Goal: Task Accomplishment & Management: Complete application form

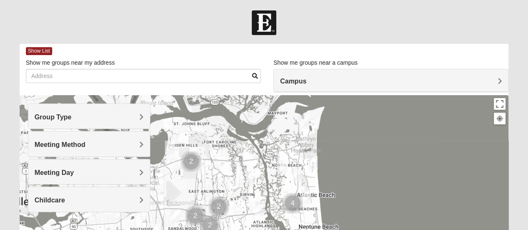
click at [137, 116] on h4 "Group Type" at bounding box center [89, 117] width 109 height 8
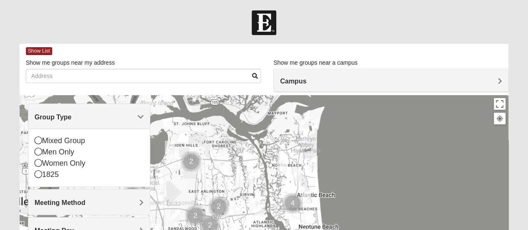
click at [38, 139] on icon at bounding box center [39, 140] width 8 height 8
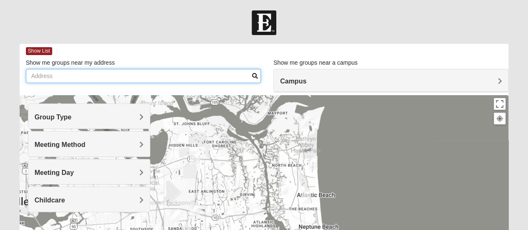
click at [52, 79] on input "Show me groups near my address" at bounding box center [143, 76] width 235 height 14
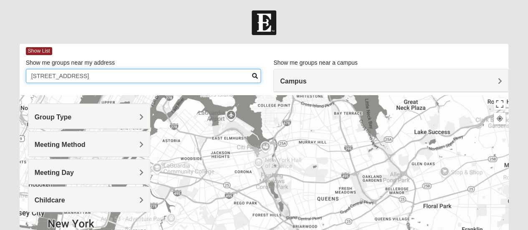
type input "[STREET_ADDRESS]"
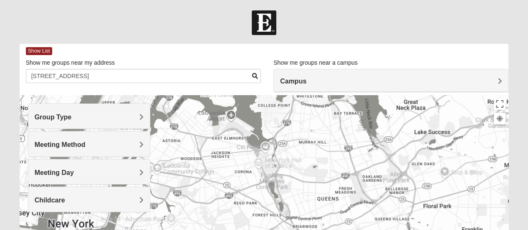
click at [86, 146] on span "Meeting Method" at bounding box center [60, 144] width 51 height 7
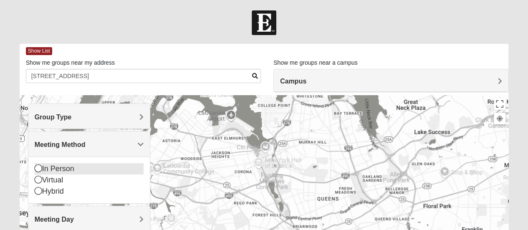
click at [39, 169] on icon at bounding box center [39, 168] width 8 height 8
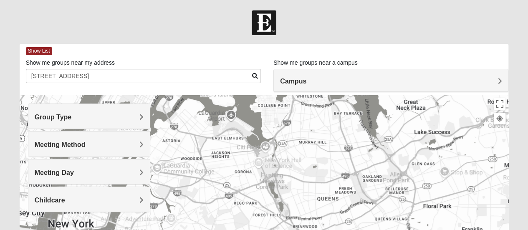
click at [497, 81] on h4 "Campus" at bounding box center [391, 81] width 222 height 8
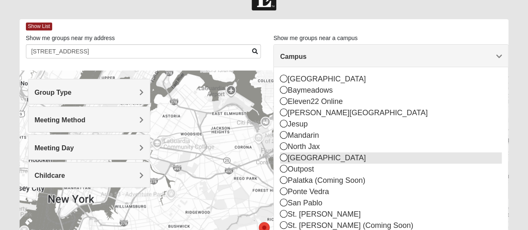
scroll to position [42, 0]
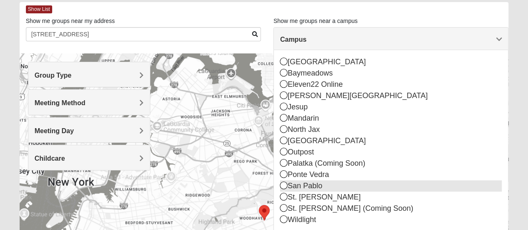
click at [283, 186] on icon at bounding box center [284, 186] width 8 height 8
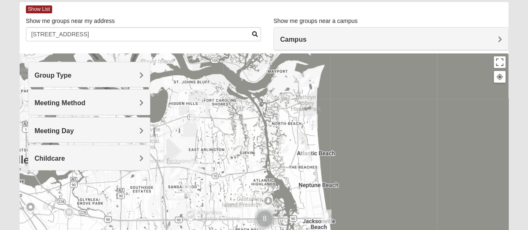
click at [283, 146] on img "Mixed Simmons 32233" at bounding box center [283, 146] width 17 height 20
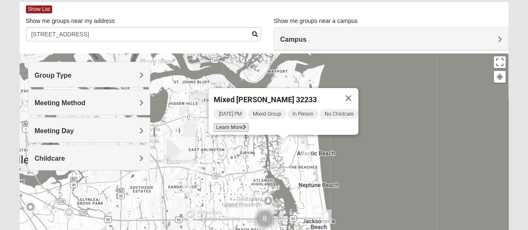
click at [242, 125] on icon at bounding box center [243, 127] width 3 height 5
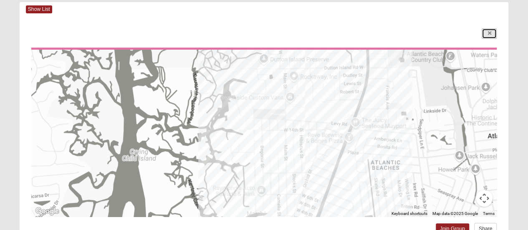
click at [490, 33] on icon at bounding box center [488, 33] width 3 height 5
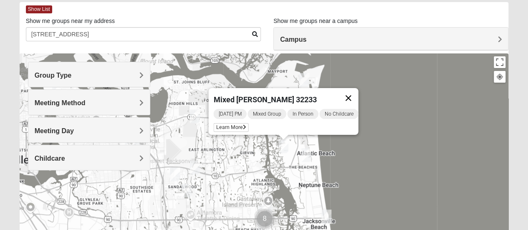
click at [355, 92] on button "Close" at bounding box center [348, 98] width 20 height 20
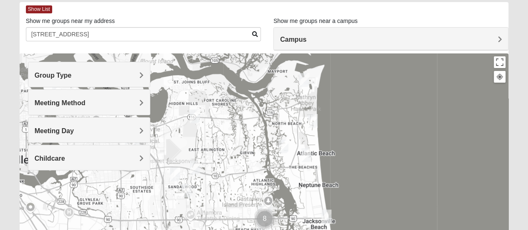
click at [304, 154] on img "Mixed Dennis 32233" at bounding box center [306, 155] width 17 height 20
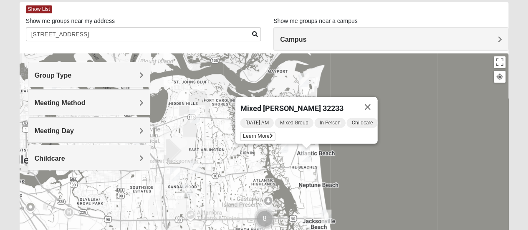
click at [297, 119] on span "Mixed Group" at bounding box center [294, 123] width 38 height 10
click at [332, 121] on span "In Person" at bounding box center [329, 123] width 31 height 10
click at [265, 132] on span "Learn More" at bounding box center [257, 136] width 35 height 9
